Goal: Task Accomplishment & Management: Manage account settings

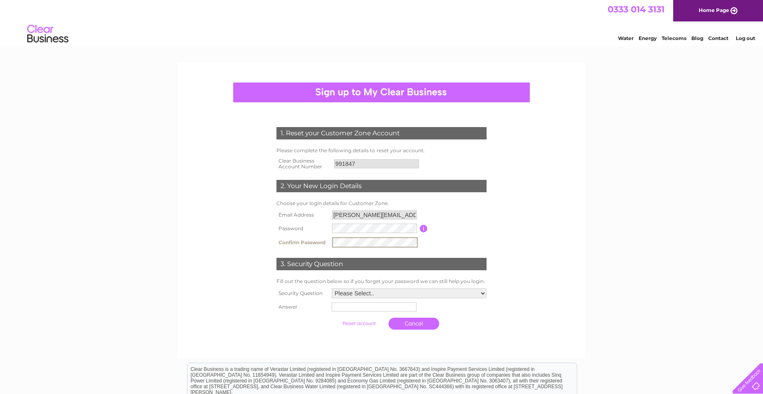
click at [332, 288] on select "Please Select.. In what town or city was your first job? In what town or city d…" at bounding box center [409, 293] width 155 height 10
select select "2"
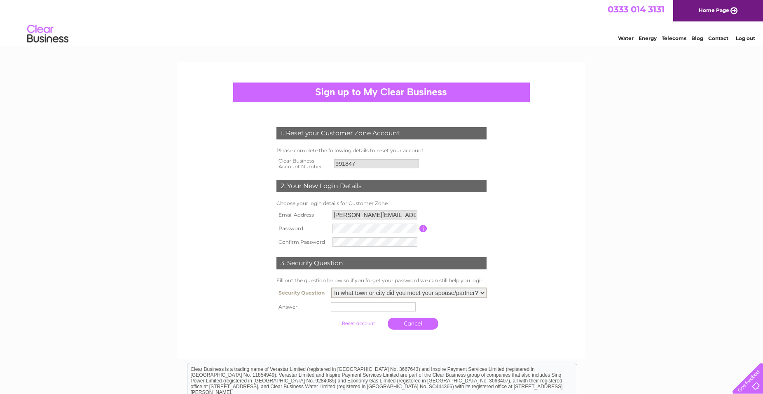
click option "In what town or city did you meet your spouse/partner?" at bounding box center [0, 0] width 0 height 0
click at [341, 309] on input "text" at bounding box center [375, 306] width 86 height 10
type input "londom"
click at [351, 324] on input "submit" at bounding box center [359, 323] width 51 height 12
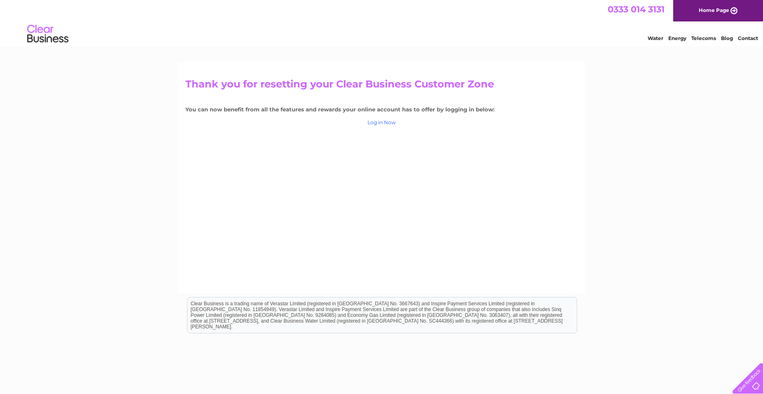
click at [379, 124] on link "Log in Now" at bounding box center [382, 122] width 28 height 6
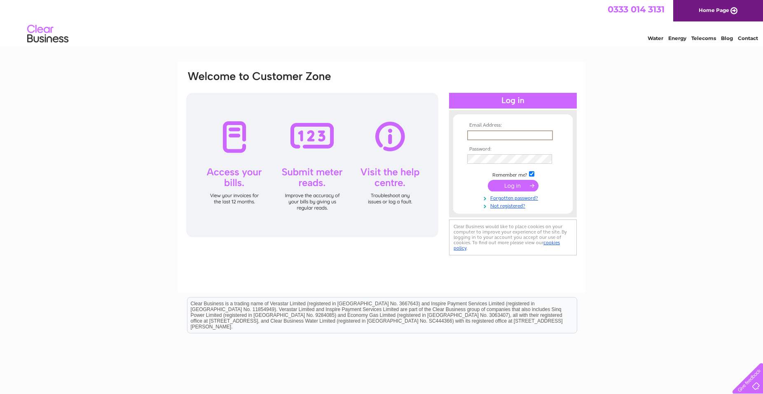
click at [480, 134] on input "text" at bounding box center [510, 135] width 86 height 10
type input "tanya@plentydeli.com"
click at [506, 187] on input "submit" at bounding box center [513, 186] width 51 height 12
click at [521, 184] on input "submit" at bounding box center [513, 185] width 51 height 12
